Goal: Task Accomplishment & Management: Manage account settings

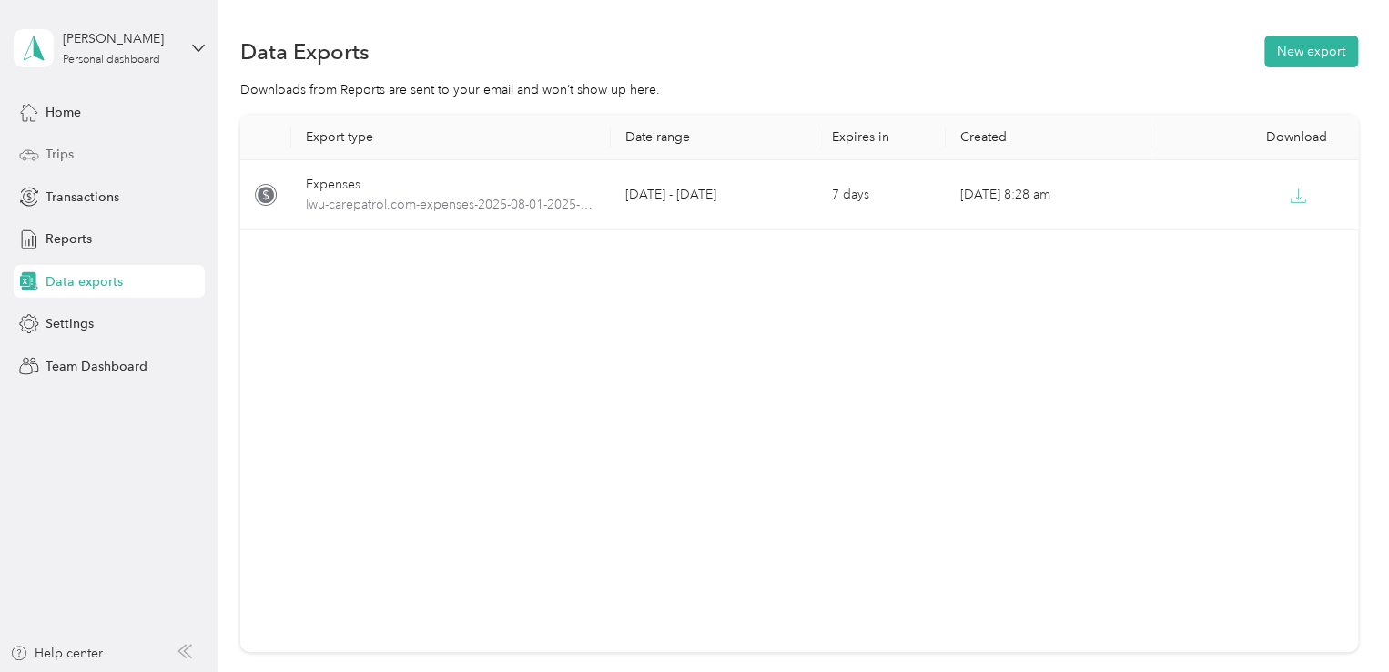
click at [86, 161] on div "Trips" at bounding box center [109, 154] width 191 height 33
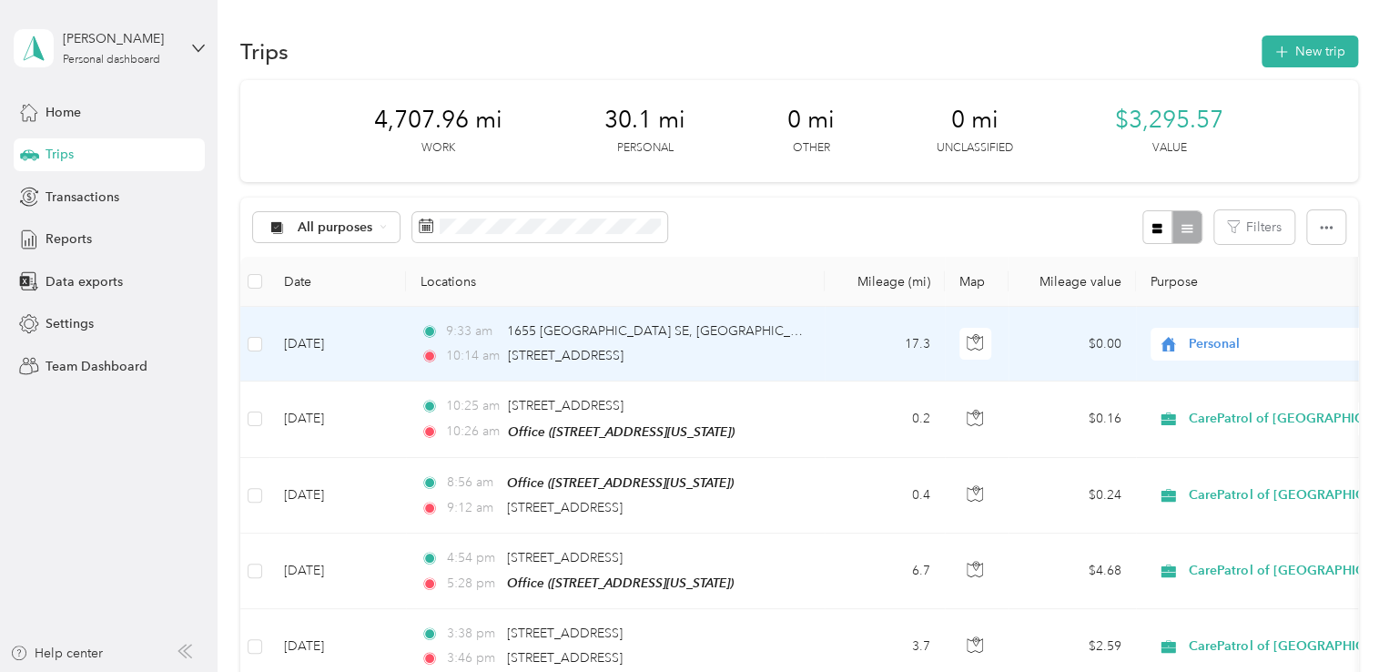
click at [835, 350] on td "17.3" at bounding box center [885, 344] width 120 height 75
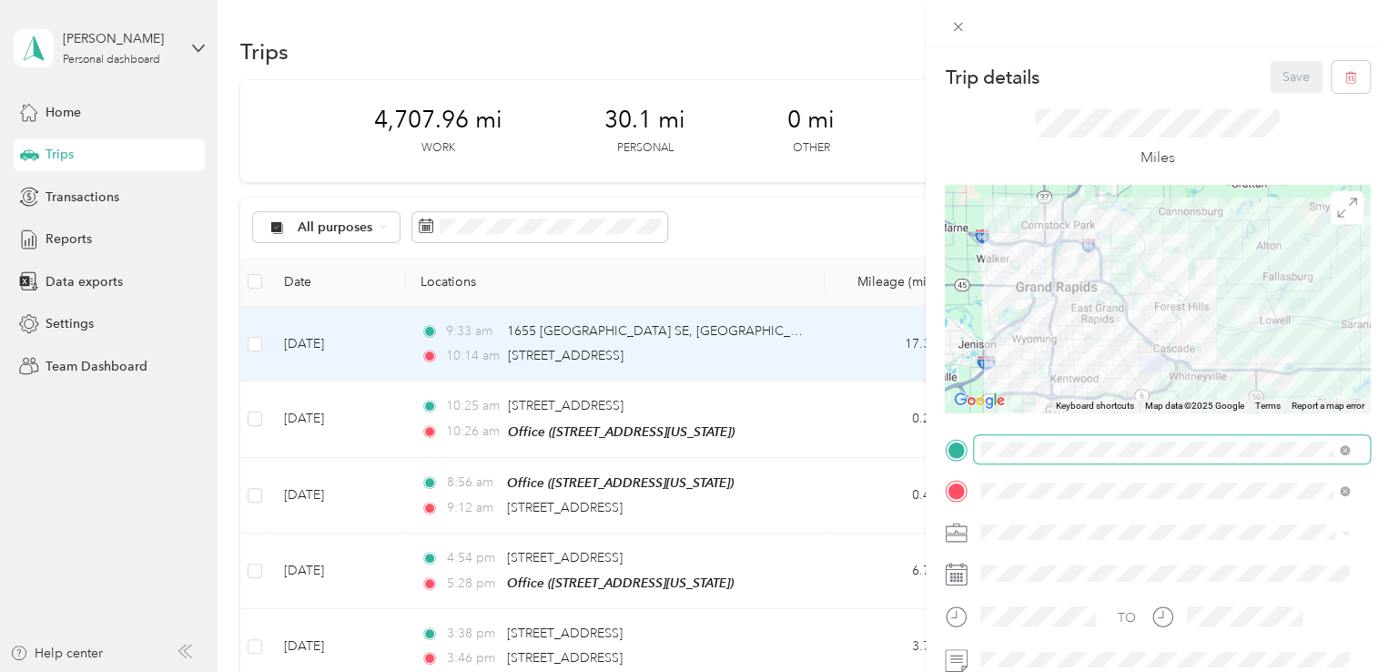
click at [1337, 453] on span at bounding box center [1342, 449] width 16 height 13
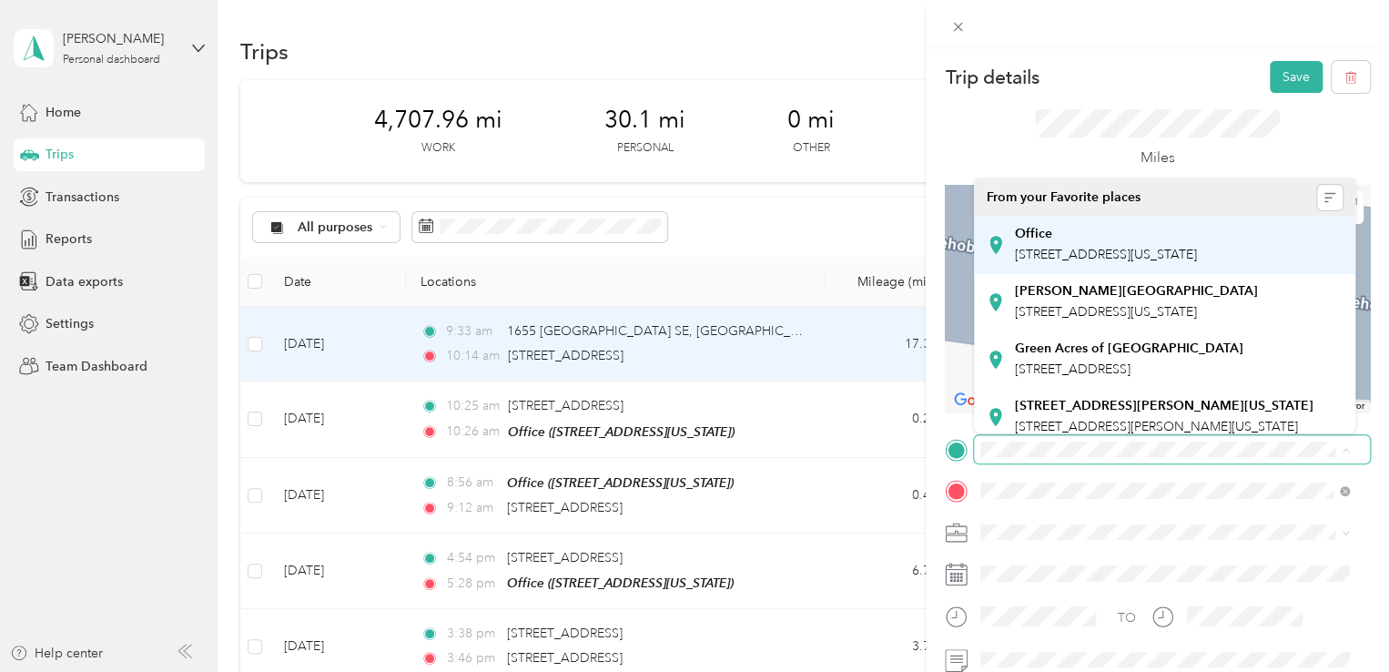
click at [1047, 252] on span "[STREET_ADDRESS][US_STATE]" at bounding box center [1106, 254] width 182 height 15
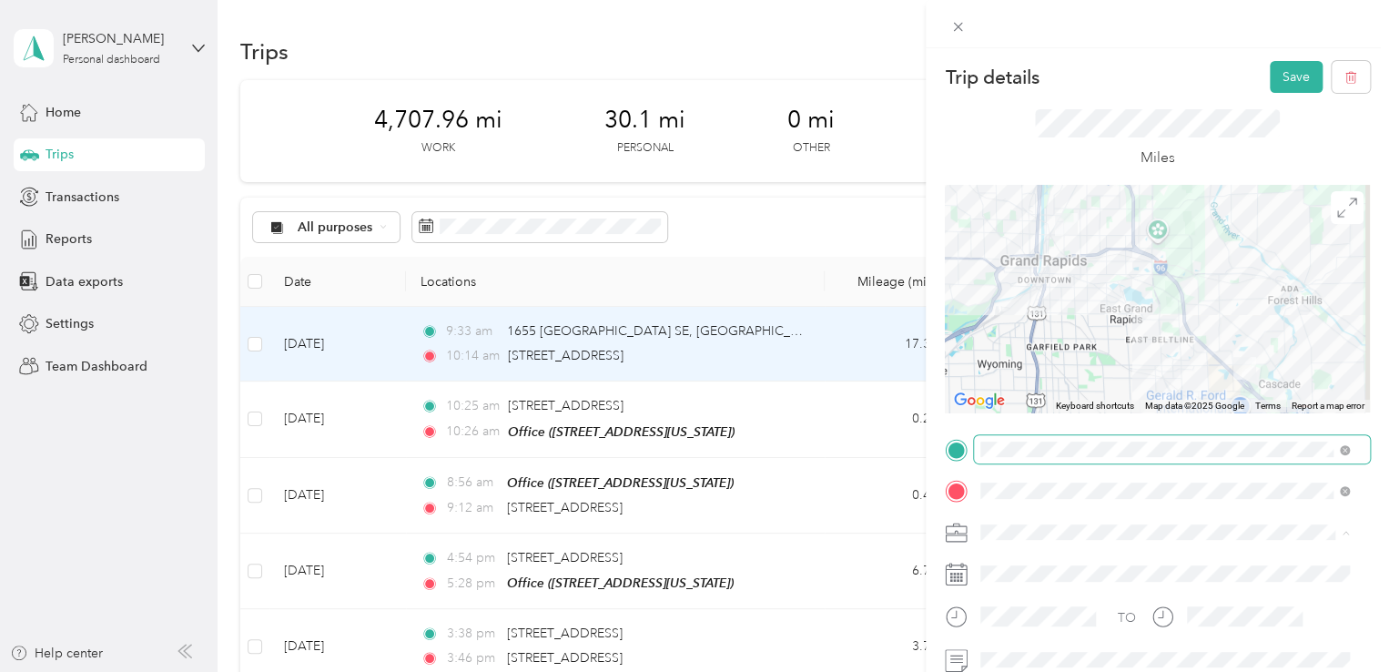
click at [1045, 341] on span "CarePatrol of [GEOGRAPHIC_DATA][US_STATE]" at bounding box center [1125, 340] width 276 height 15
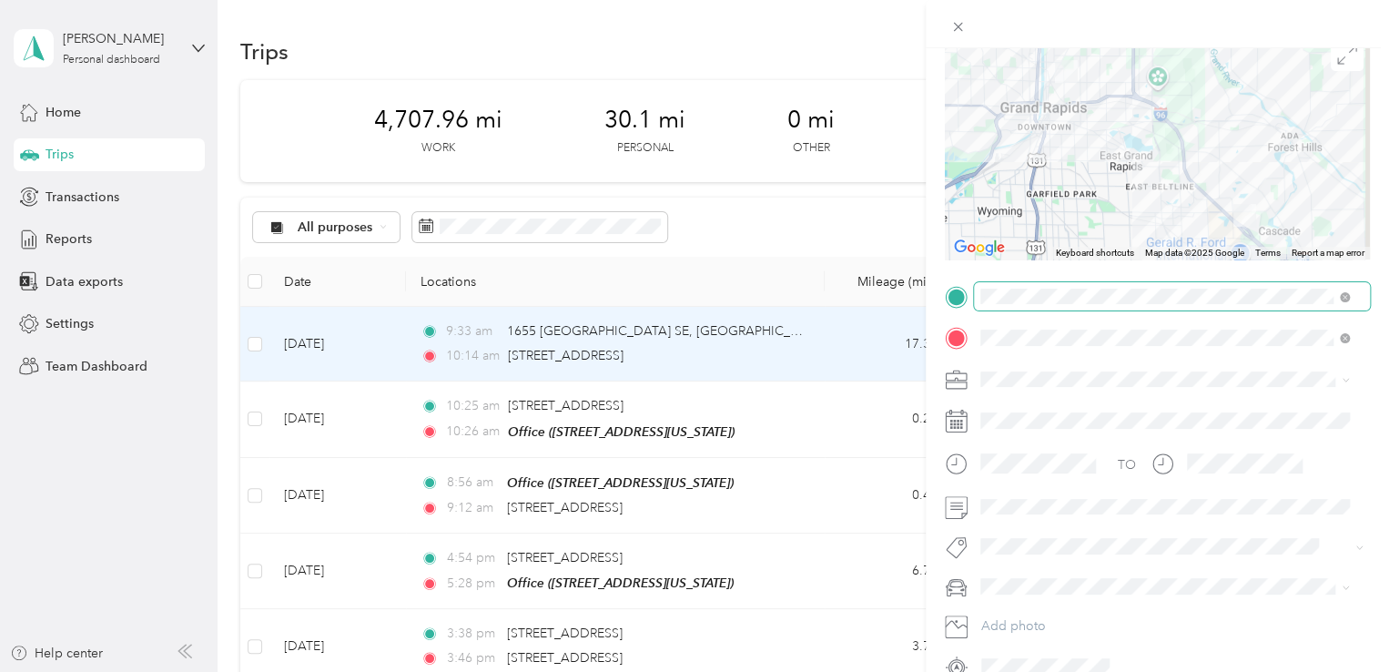
scroll to position [241, 0]
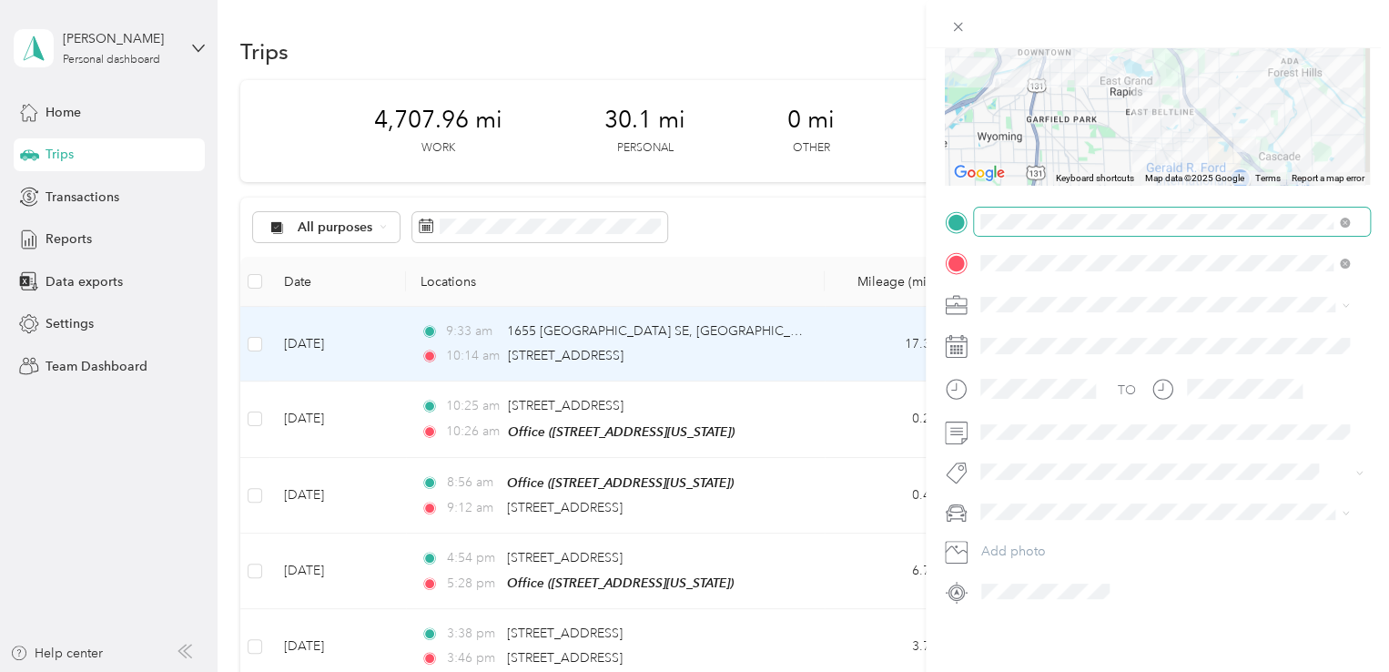
drag, startPoint x: 1373, startPoint y: 286, endPoint x: 1385, endPoint y: 279, distance: 14.7
click at [1374, 286] on form "Trip details Save This trip cannot be edited because it is either under review,…" at bounding box center [1157, 219] width 463 height 772
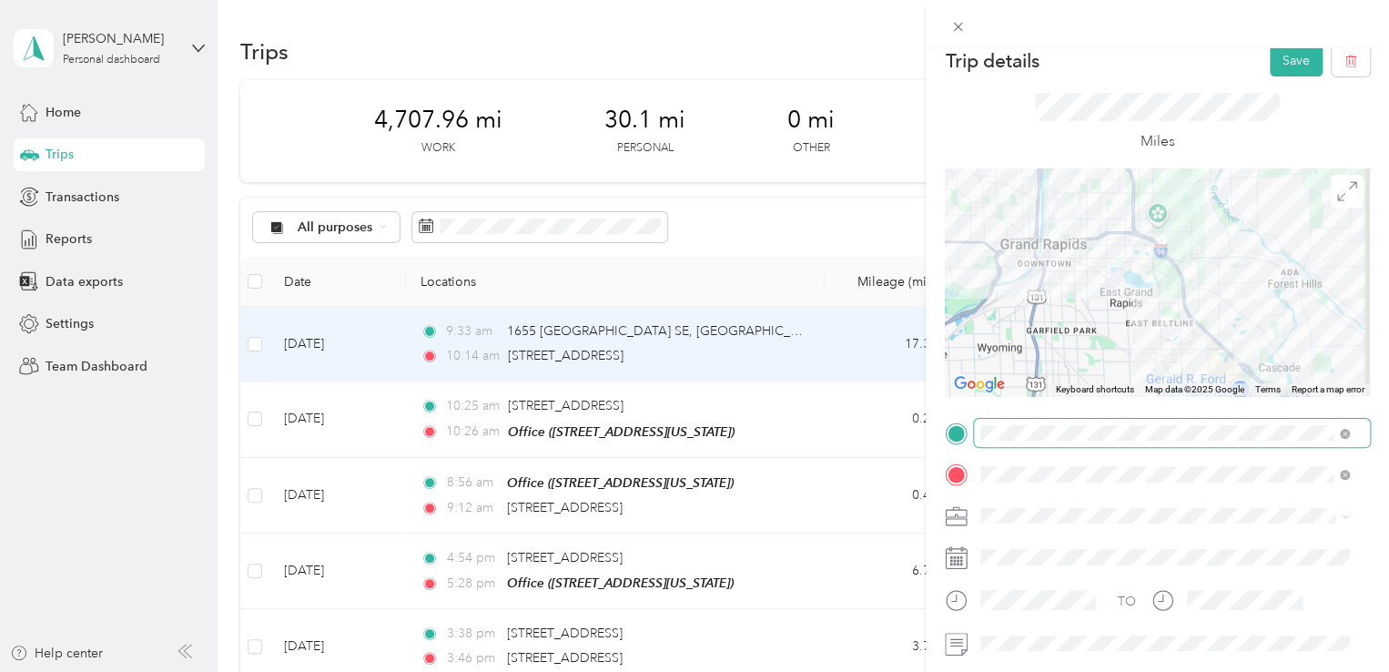
scroll to position [7, 0]
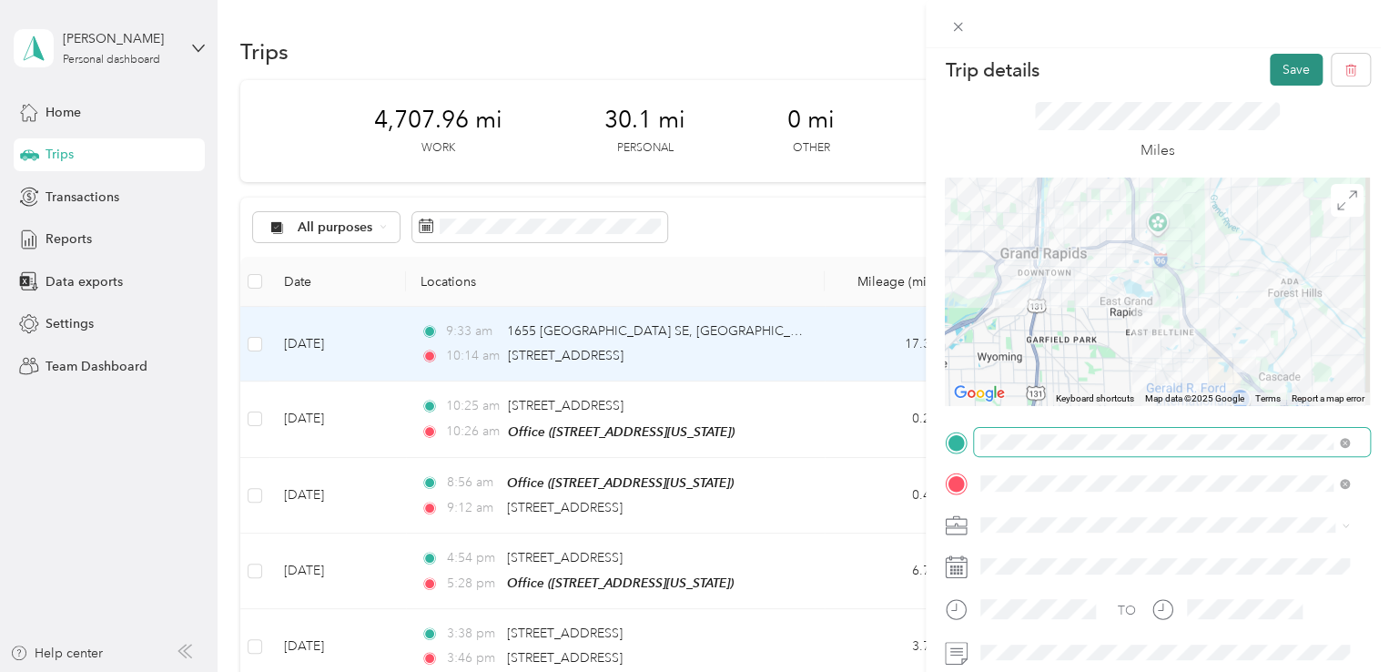
click at [1280, 62] on button "Save" at bounding box center [1296, 70] width 53 height 32
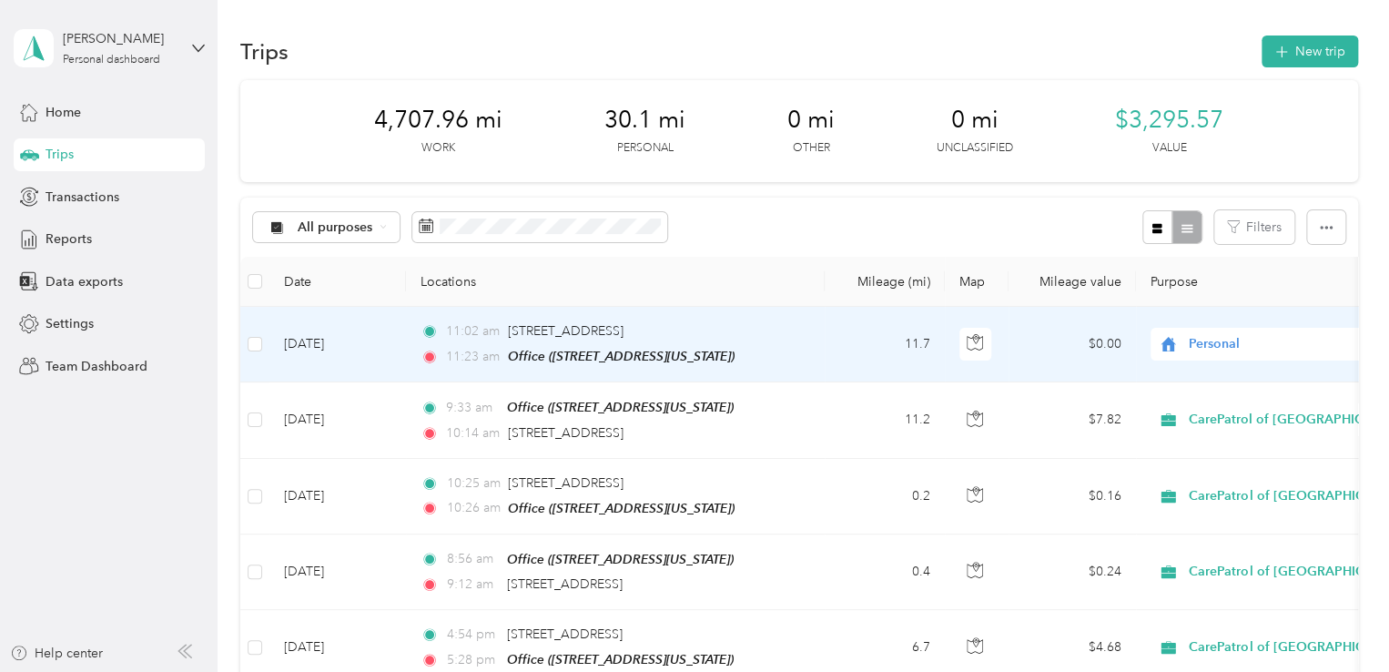
click at [830, 337] on td "11.7" at bounding box center [885, 345] width 120 height 76
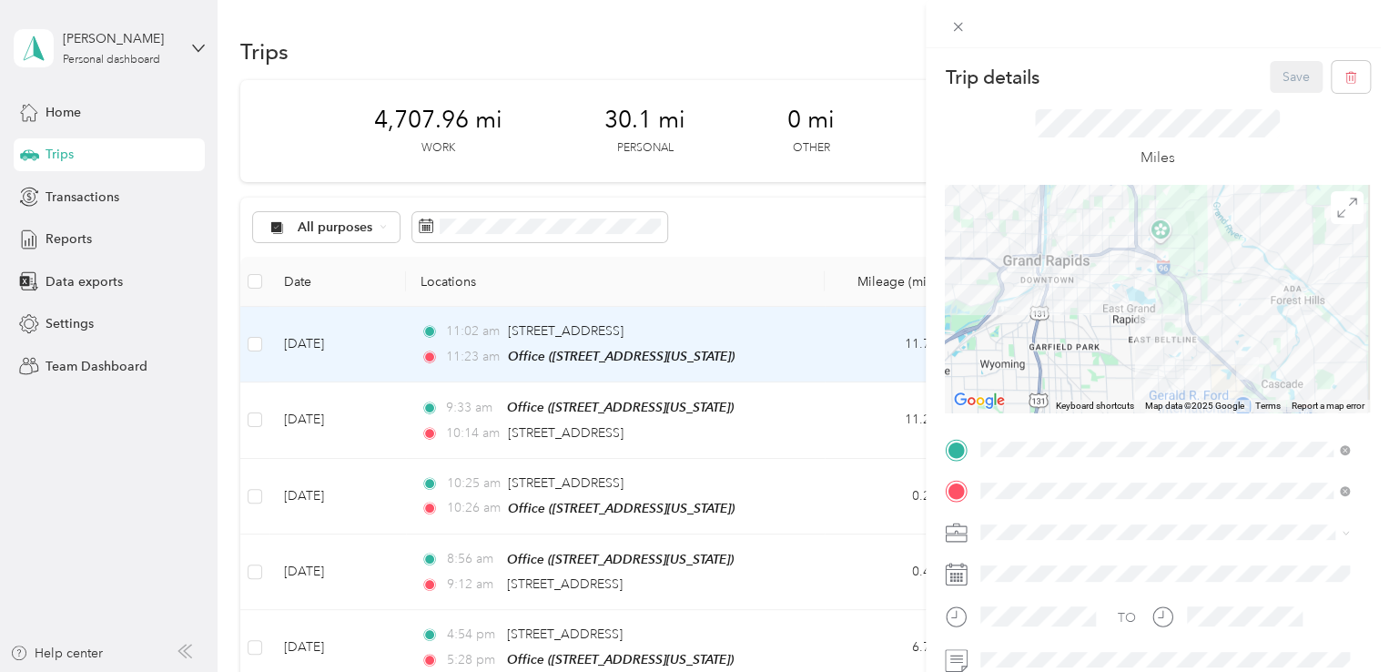
click at [1143, 338] on span "CarePatrol of [GEOGRAPHIC_DATA][US_STATE]" at bounding box center [1125, 338] width 276 height 15
click at [81, 154] on div "Trip details Save This trip cannot be edited because it is either under review,…" at bounding box center [694, 336] width 1389 height 672
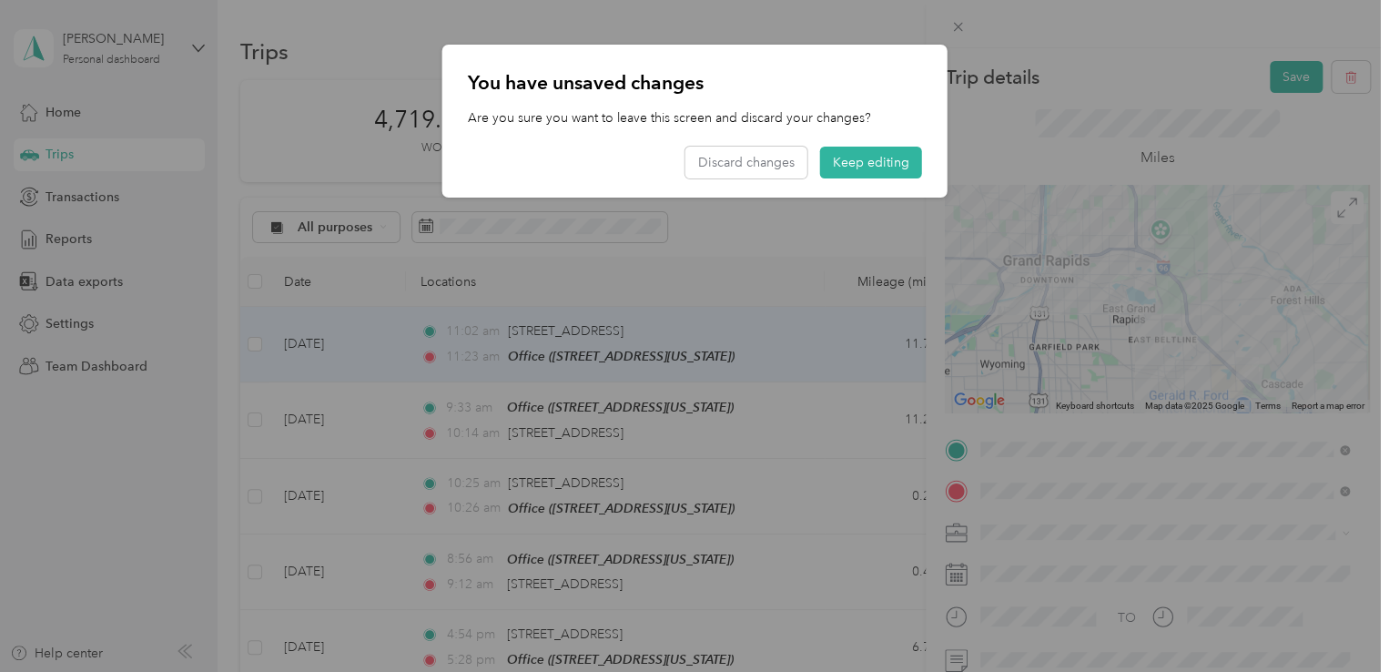
click at [562, 144] on div "You have unsaved changes Are you sure you want to leave this screen and discard…" at bounding box center [694, 121] width 505 height 153
click at [874, 172] on button "Keep editing" at bounding box center [871, 163] width 102 height 32
